Goal: Transaction & Acquisition: Purchase product/service

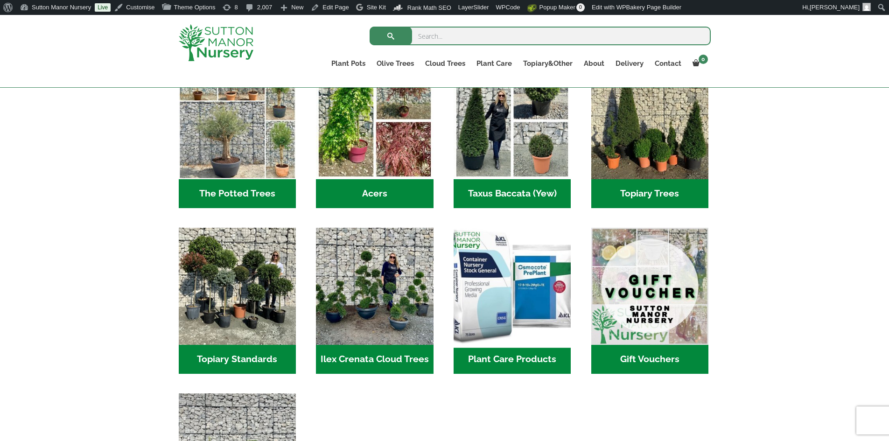
scroll to position [700, 0]
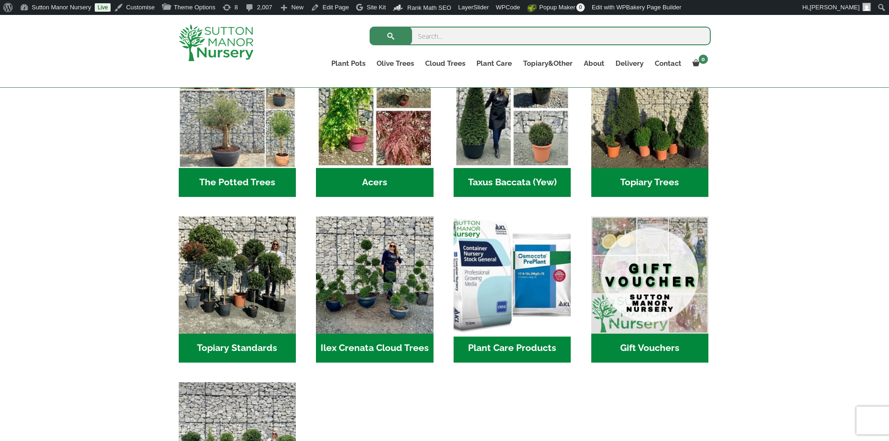
click at [541, 265] on img "Visit product category Plant Care Products" at bounding box center [512, 274] width 123 height 123
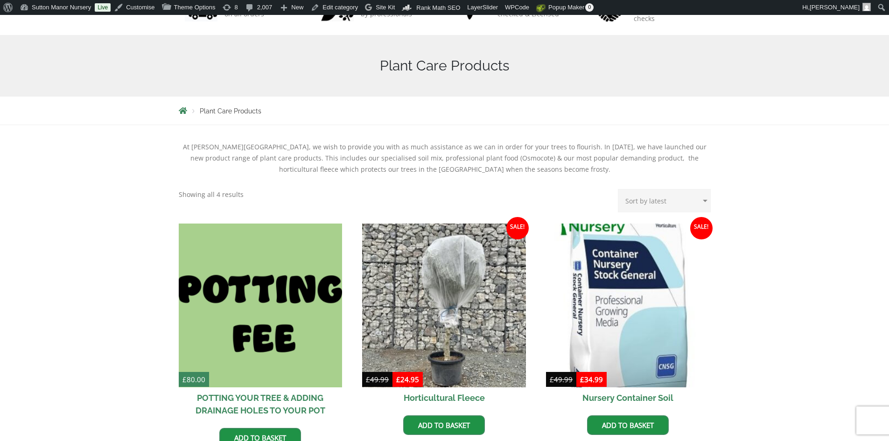
scroll to position [280, 0]
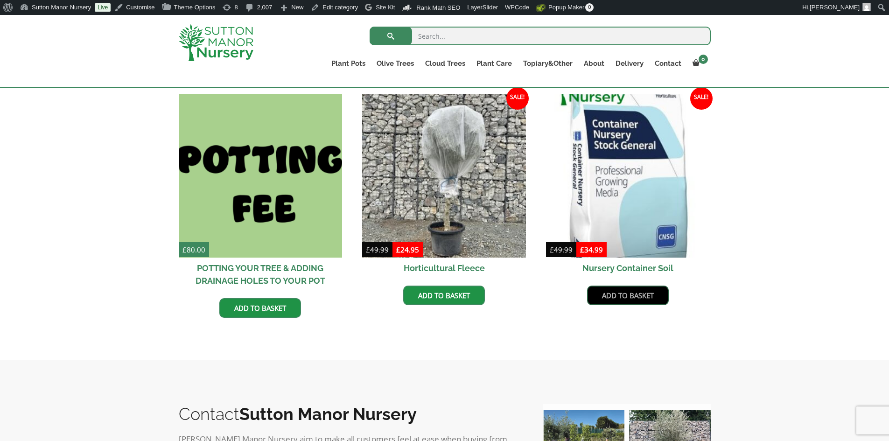
click at [618, 292] on link "Add to basket" at bounding box center [628, 296] width 82 height 20
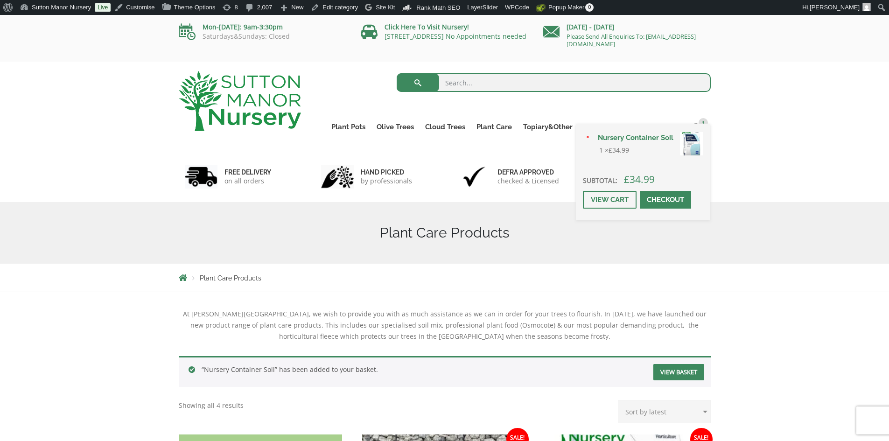
click at [666, 200] on span at bounding box center [666, 200] width 0 height 0
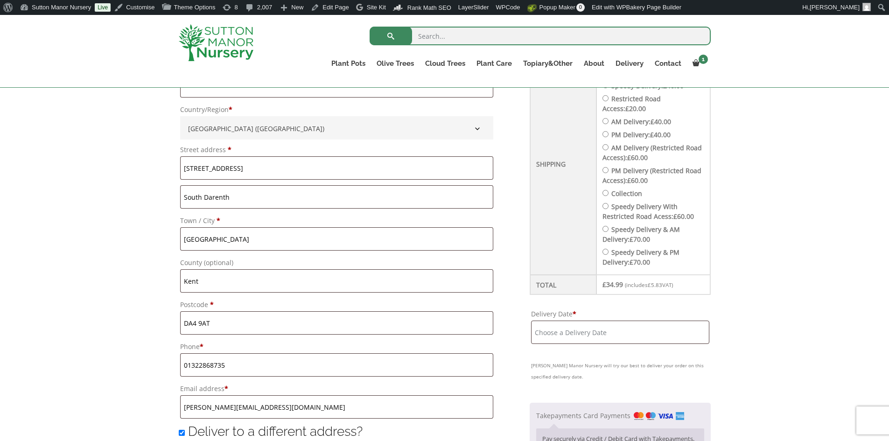
scroll to position [403, 0]
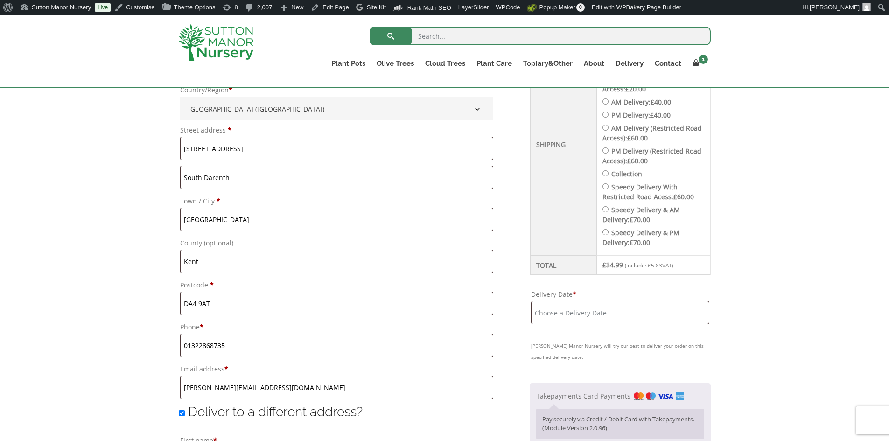
click at [611, 320] on input "Delivery Date *" at bounding box center [620, 312] width 178 height 23
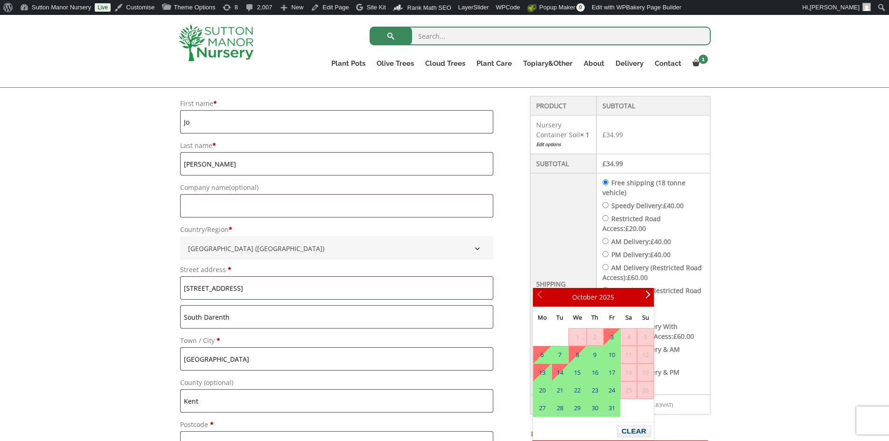
scroll to position [263, 0]
click at [609, 204] on input "Speedy Delivery: £ 40.00" at bounding box center [606, 206] width 6 height 6
radio input "true"
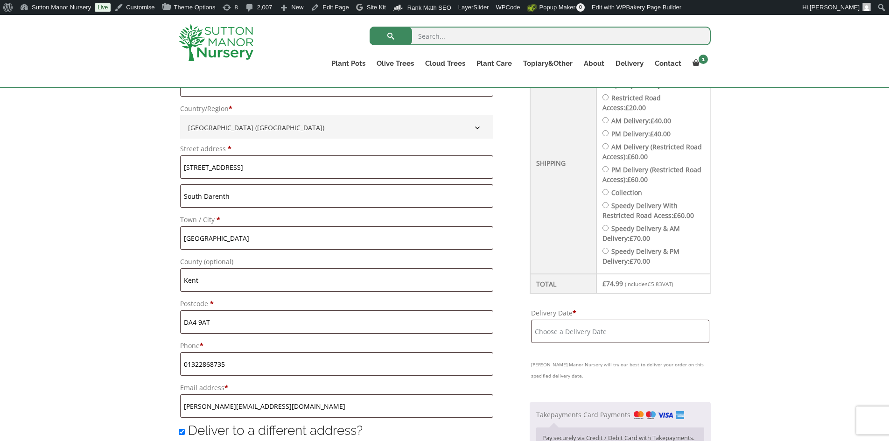
scroll to position [403, 0]
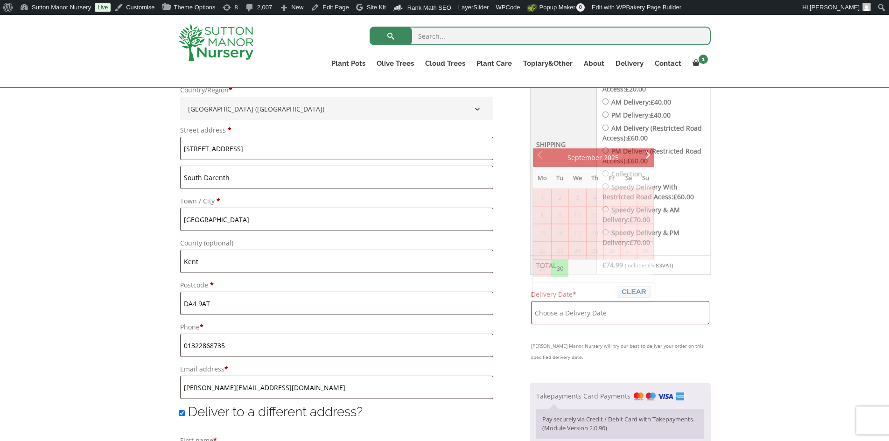
click at [625, 302] on input "Delivery Date *" at bounding box center [620, 312] width 178 height 23
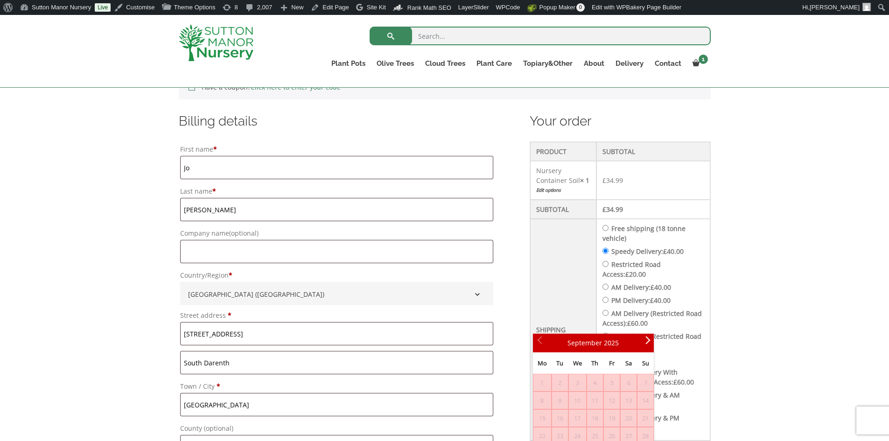
scroll to position [170, 0]
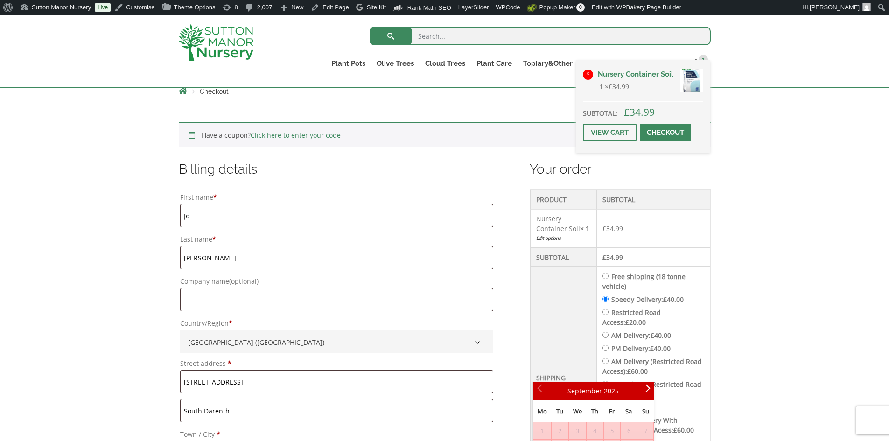
click at [589, 72] on link "×" at bounding box center [588, 75] width 10 height 10
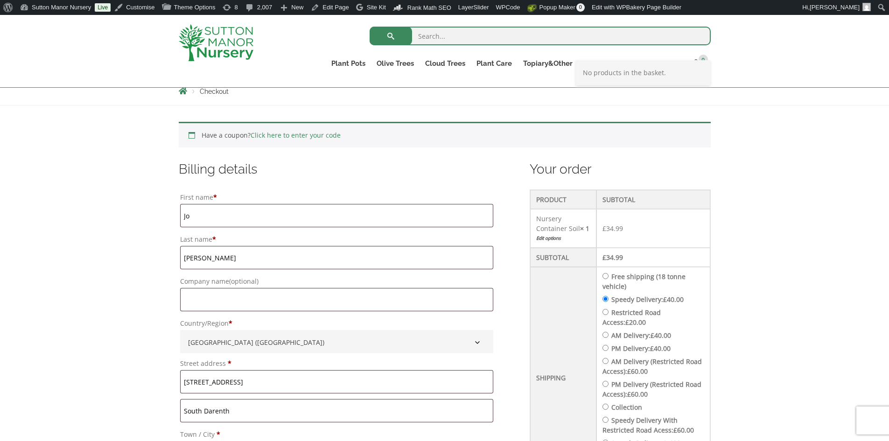
click at [225, 43] on img at bounding box center [216, 42] width 75 height 37
